Goal: Task Accomplishment & Management: Complete application form

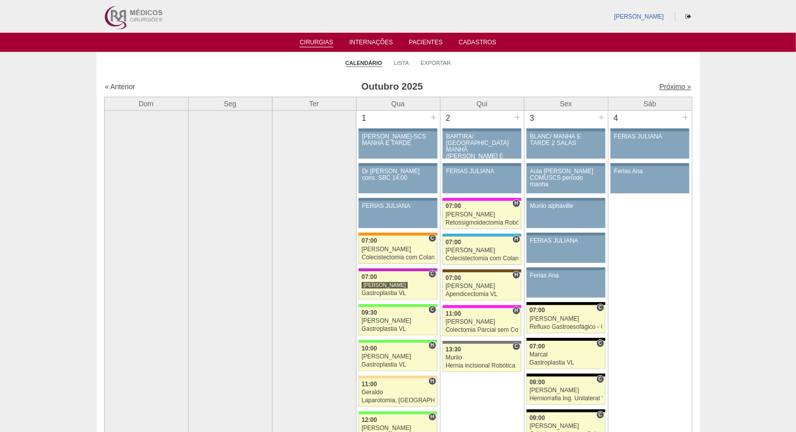
click at [660, 87] on link "Próximo »" at bounding box center [676, 87] width 32 height 8
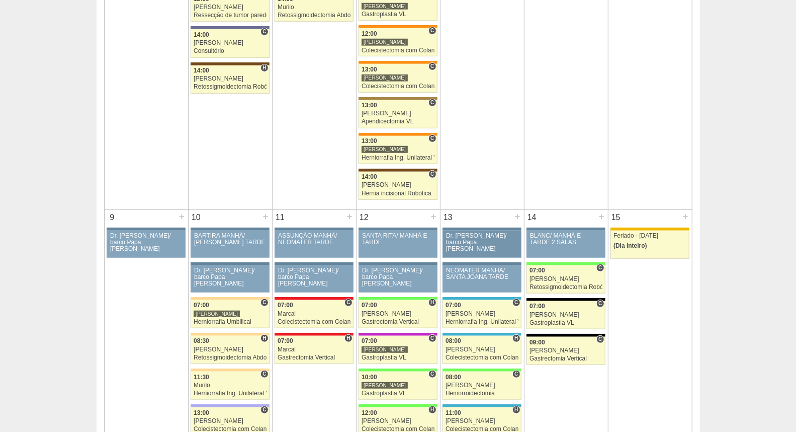
scroll to position [391, 0]
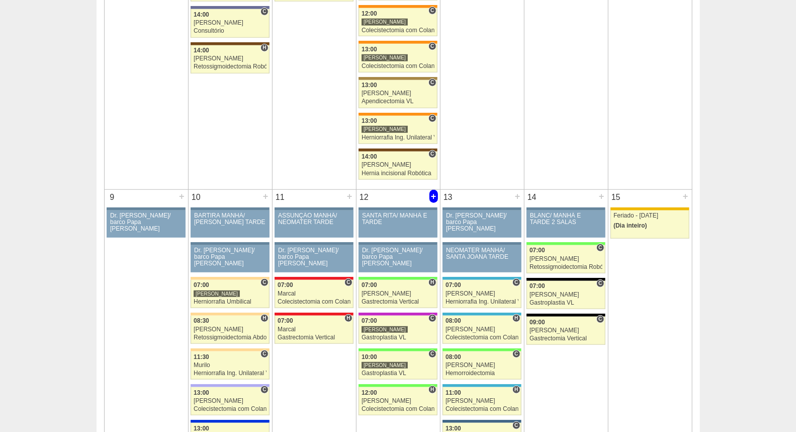
click at [433, 196] on div "+" at bounding box center [434, 196] width 9 height 13
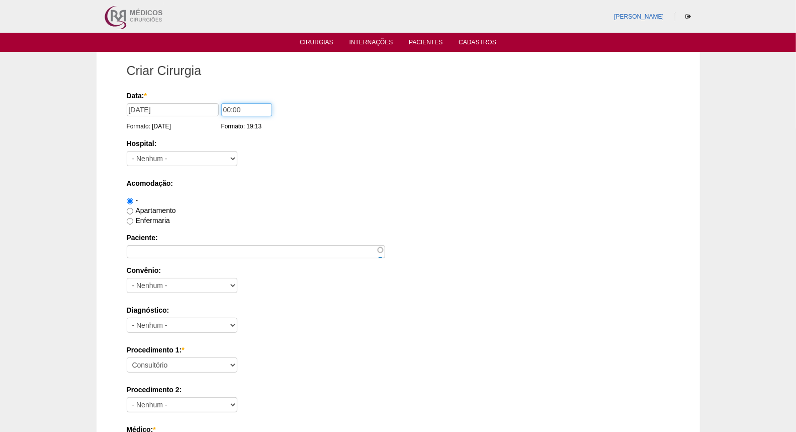
click at [228, 108] on input "00:00" at bounding box center [246, 109] width 51 height 13
type input "11:00"
click at [174, 159] on select "- Nenhum - 9 de Julho Albert Einstein Alvorada América Assunção Bartira Benefic…" at bounding box center [182, 158] width 111 height 15
select select "8"
click at [127, 151] on select "- Nenhum - 9 de Julho Albert Einstein Alvorada América Assunção Bartira Benefic…" at bounding box center [182, 158] width 111 height 15
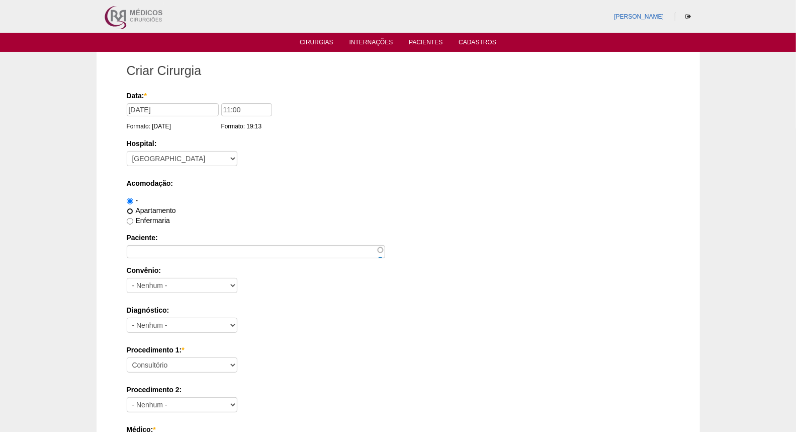
click at [129, 210] on input "Apartamento" at bounding box center [130, 211] width 7 height 7
radio input "true"
click at [246, 249] on input "Paciente:" at bounding box center [256, 251] width 259 height 13
paste input "[PERSON_NAME]"
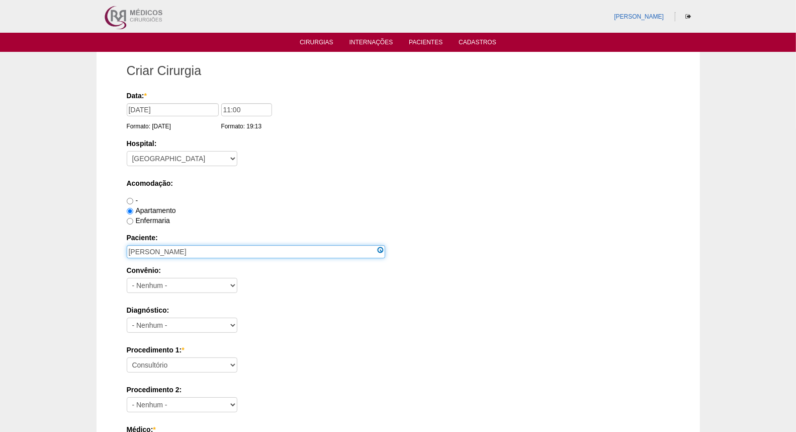
type input "[PERSON_NAME]"
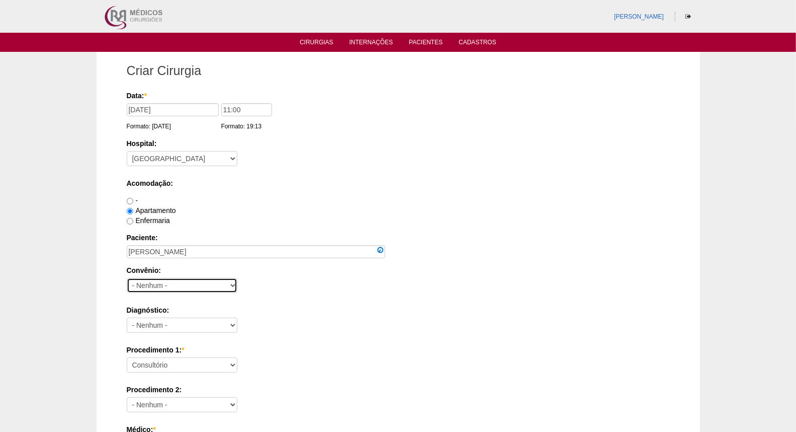
click at [215, 283] on select "- Nenhum - Abet Afresp Allianz Amil Blue Life Caasp Cabesp Caixa de Pensões Car…" at bounding box center [182, 285] width 111 height 15
select select "26"
click at [127, 278] on select "- Nenhum - Abet Afresp Allianz Amil Blue Life Caasp Cabesp Caixa de Pensões Car…" at bounding box center [182, 285] width 111 height 15
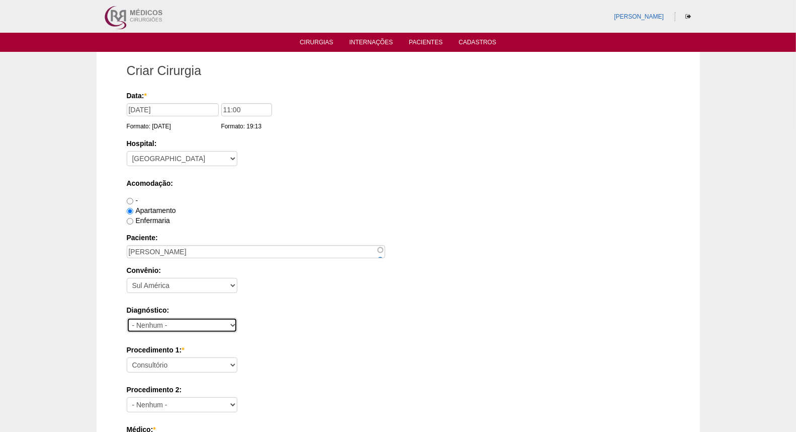
click at [194, 319] on select "- Nenhum - Abdome Agudo Abscesso Hepático Abscesso Perianal Abscesso Peritoneal…" at bounding box center [182, 324] width 111 height 15
select select "12"
click at [127, 317] on select "- Nenhum - Abdome Agudo Abscesso Hepático Abscesso Perianal Abscesso Peritoneal…" at bounding box center [182, 324] width 111 height 15
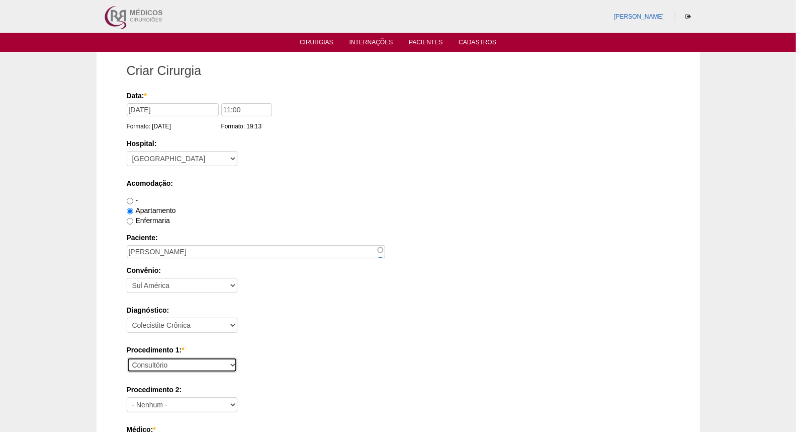
click at [198, 366] on select "Consultório Abscesso Hepático - Drenagem Abscesso perianal Amputação Abdômino P…" at bounding box center [182, 364] width 111 height 15
select select "3735"
click at [127, 357] on select "Consultório Abscesso Hepático - Drenagem Abscesso perianal Amputação Abdômino P…" at bounding box center [182, 364] width 111 height 15
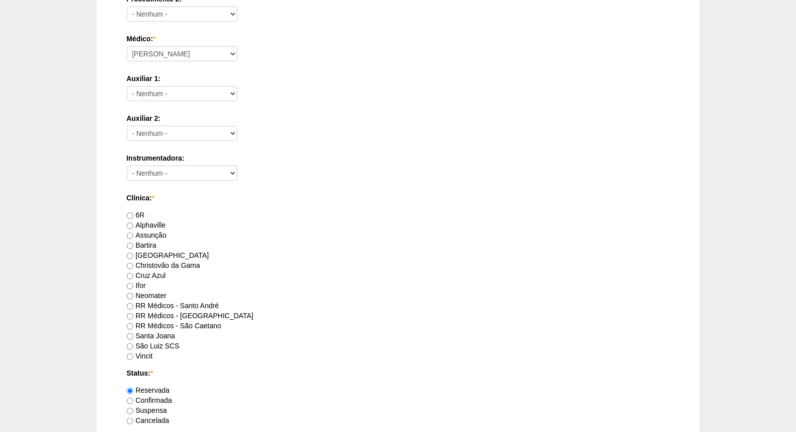
scroll to position [391, 0]
click at [128, 311] on label "RR Médicos - São Bernardo do Campo" at bounding box center [190, 315] width 127 height 8
click at [128, 312] on input "RR Médicos - São Bernardo do Campo" at bounding box center [130, 315] width 7 height 7
radio input "true"
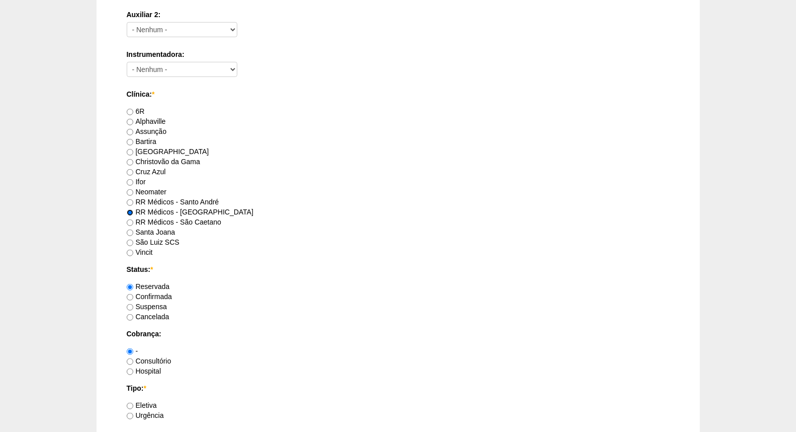
scroll to position [503, 0]
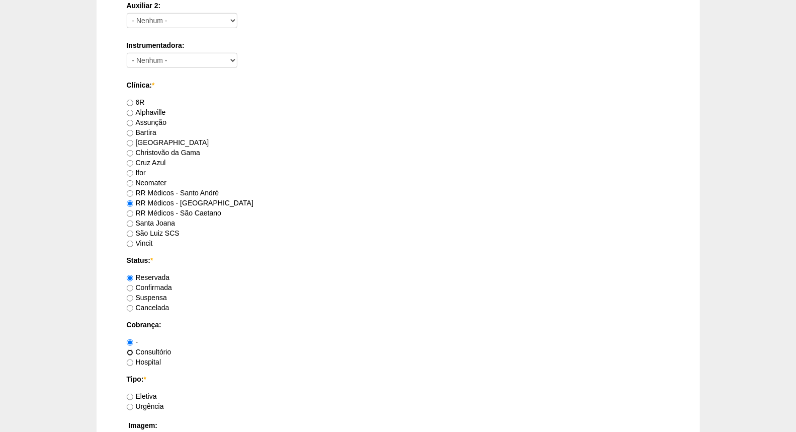
click at [131, 353] on input "Consultório" at bounding box center [130, 352] width 7 height 7
radio input "true"
drag, startPoint x: 129, startPoint y: 396, endPoint x: 222, endPoint y: 357, distance: 100.8
click at [129, 395] on input "Eletiva" at bounding box center [130, 396] width 7 height 7
radio input "true"
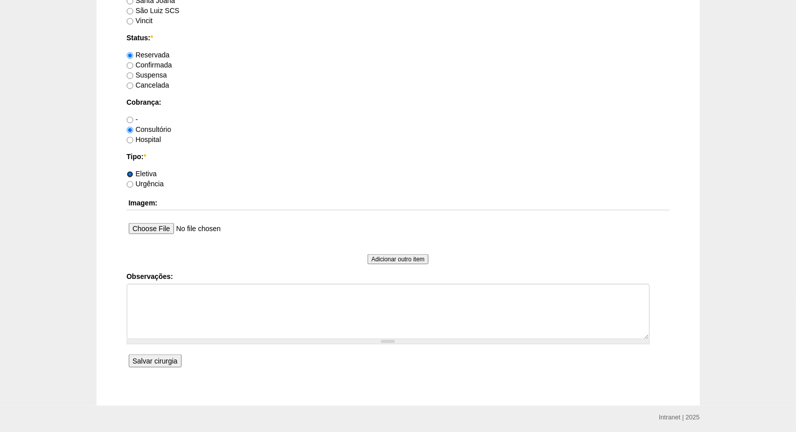
scroll to position [726, 0]
click at [154, 356] on input "Salvar cirurgia" at bounding box center [155, 359] width 53 height 13
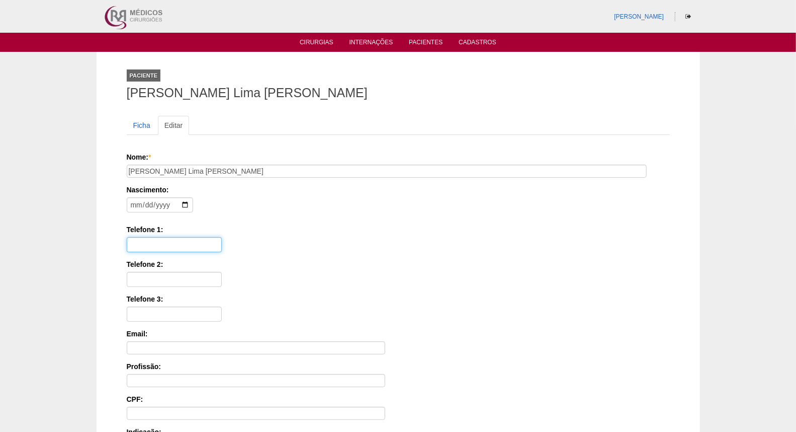
click at [147, 246] on input "Telefone 1:" at bounding box center [174, 244] width 95 height 15
paste input "[PERSON_NAME]"
type input "1"
type input "11"
click at [134, 206] on input "date" at bounding box center [160, 204] width 66 height 15
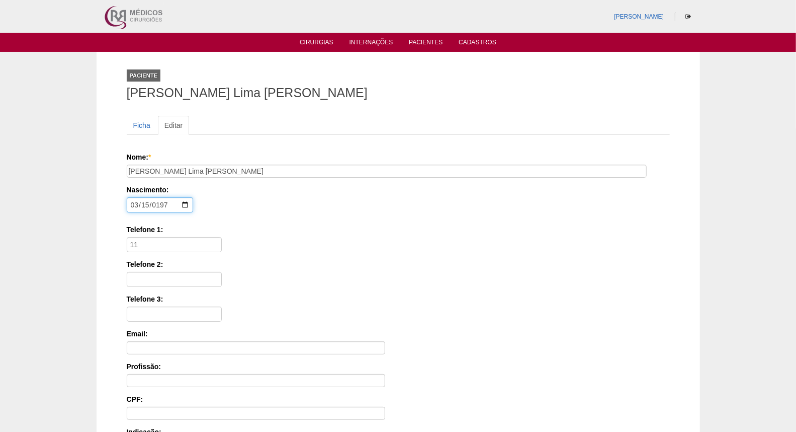
type input "1976-03-15"
click at [144, 244] on input "11" at bounding box center [174, 244] width 95 height 15
paste input "98952-6453"
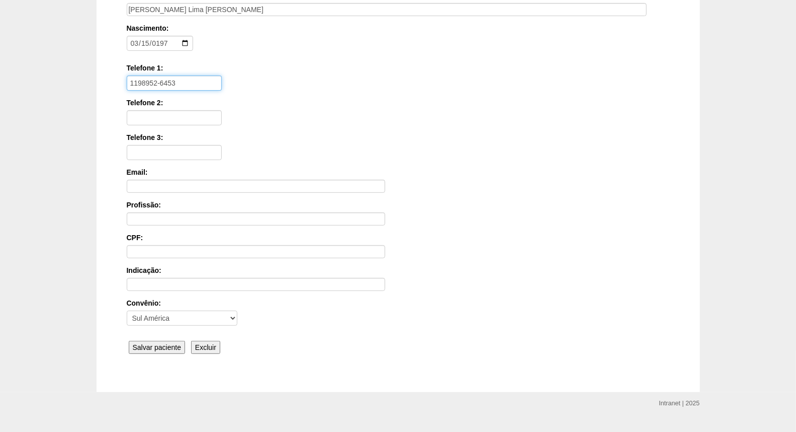
scroll to position [182, 0]
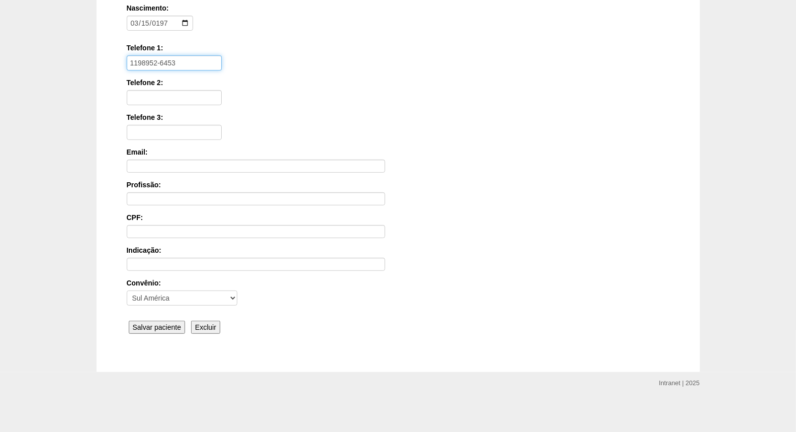
type input "1198952-6453"
click at [151, 324] on input "Salvar paciente" at bounding box center [157, 326] width 57 height 13
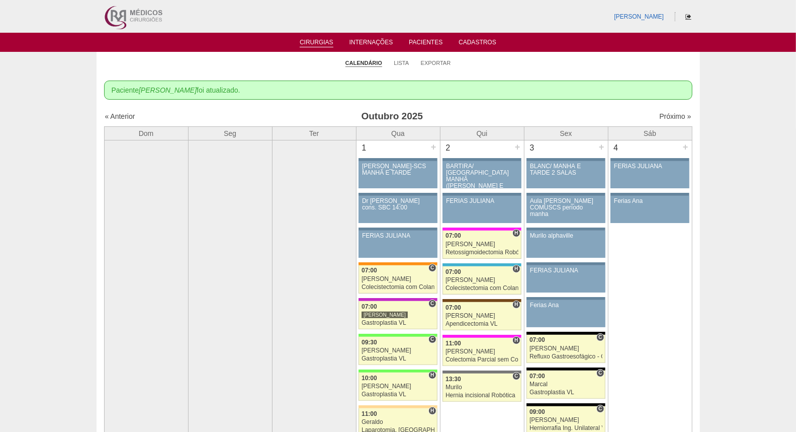
click at [687, 16] on icon at bounding box center [689, 17] width 6 height 6
